Goal: Navigation & Orientation: Find specific page/section

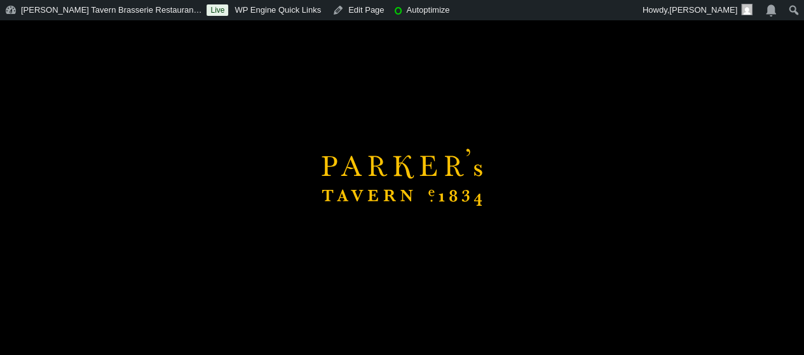
click at [250, 68] on div "Brasserie Restaurant Cambridge | Parker's Tavern Cambridge Parker's Tavern is a…" at bounding box center [402, 177] width 804 height 355
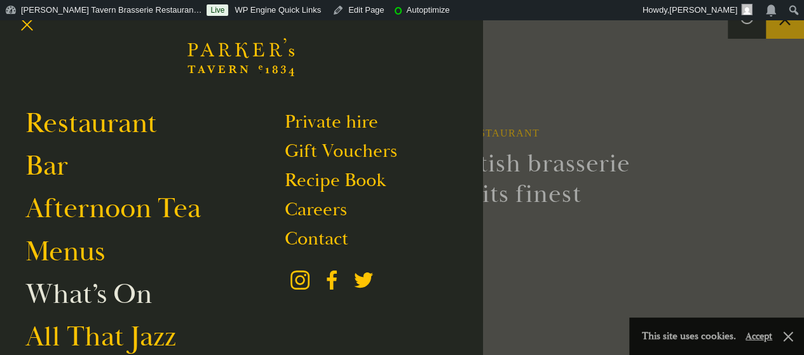
click at [80, 305] on link "What’s On" at bounding box center [88, 295] width 127 height 36
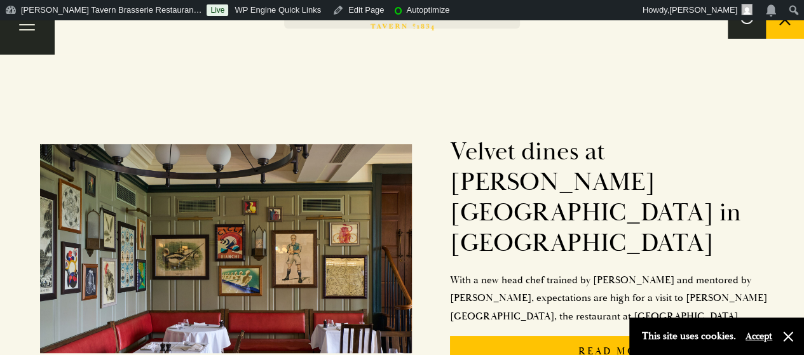
scroll to position [201, 0]
